Goal: Information Seeking & Learning: Compare options

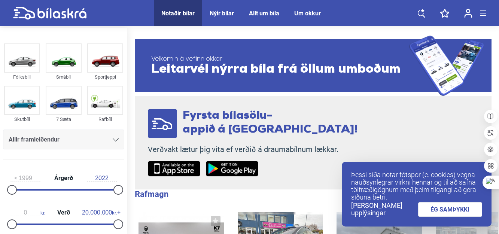
click at [113, 136] on div "Allir framleiðendur" at bounding box center [64, 139] width 110 height 10
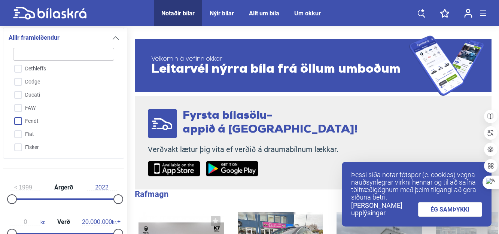
scroll to position [472, 0]
click at [27, 134] on input "Ford" at bounding box center [59, 136] width 102 height 13
checkbox input "true"
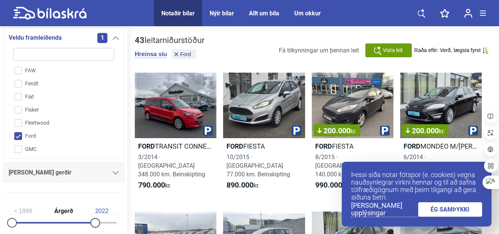
type input "2017"
click at [95, 218] on div at bounding box center [95, 223] width 10 height 10
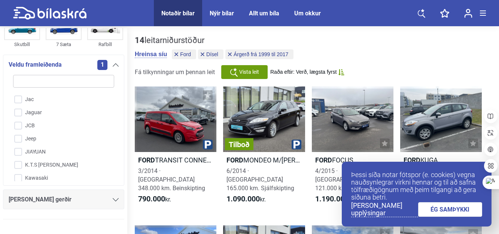
scroll to position [187, 0]
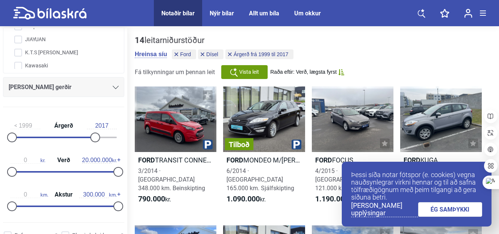
click at [114, 86] on icon at bounding box center [116, 87] width 6 height 3
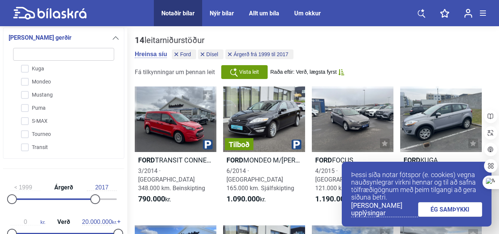
scroll to position [274, 0]
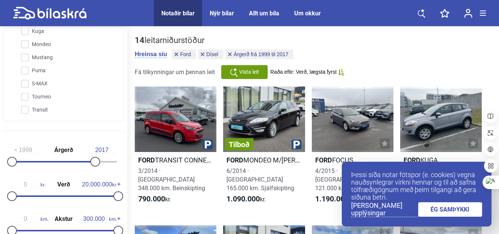
checkbox input "false"
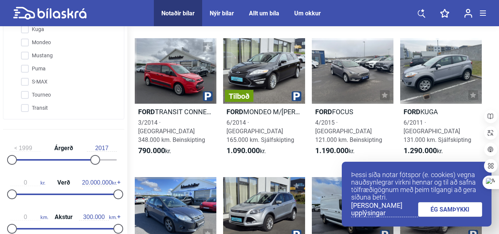
scroll to position [37, 0]
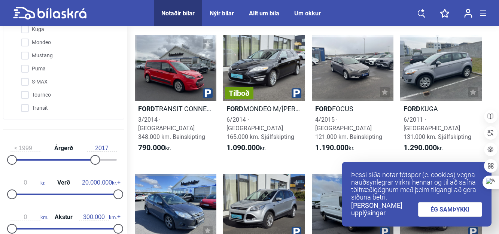
type input "2022"
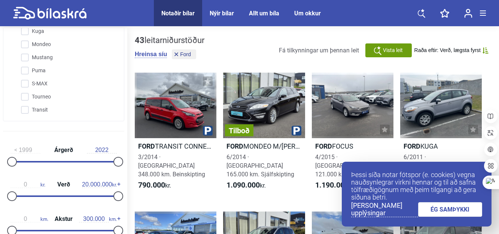
checkbox input "false"
